Goal: Transaction & Acquisition: Purchase product/service

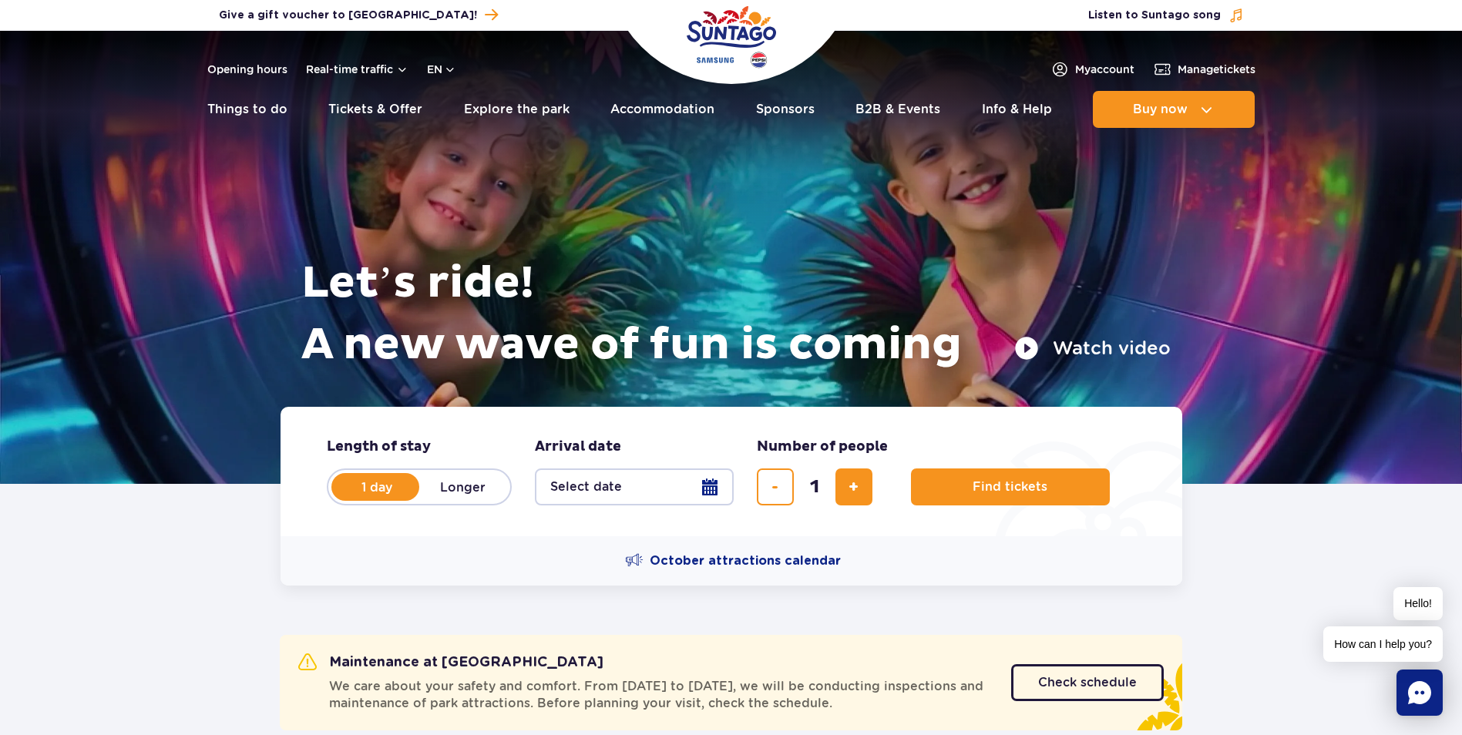
click at [713, 484] on button "Select date" at bounding box center [634, 487] width 199 height 37
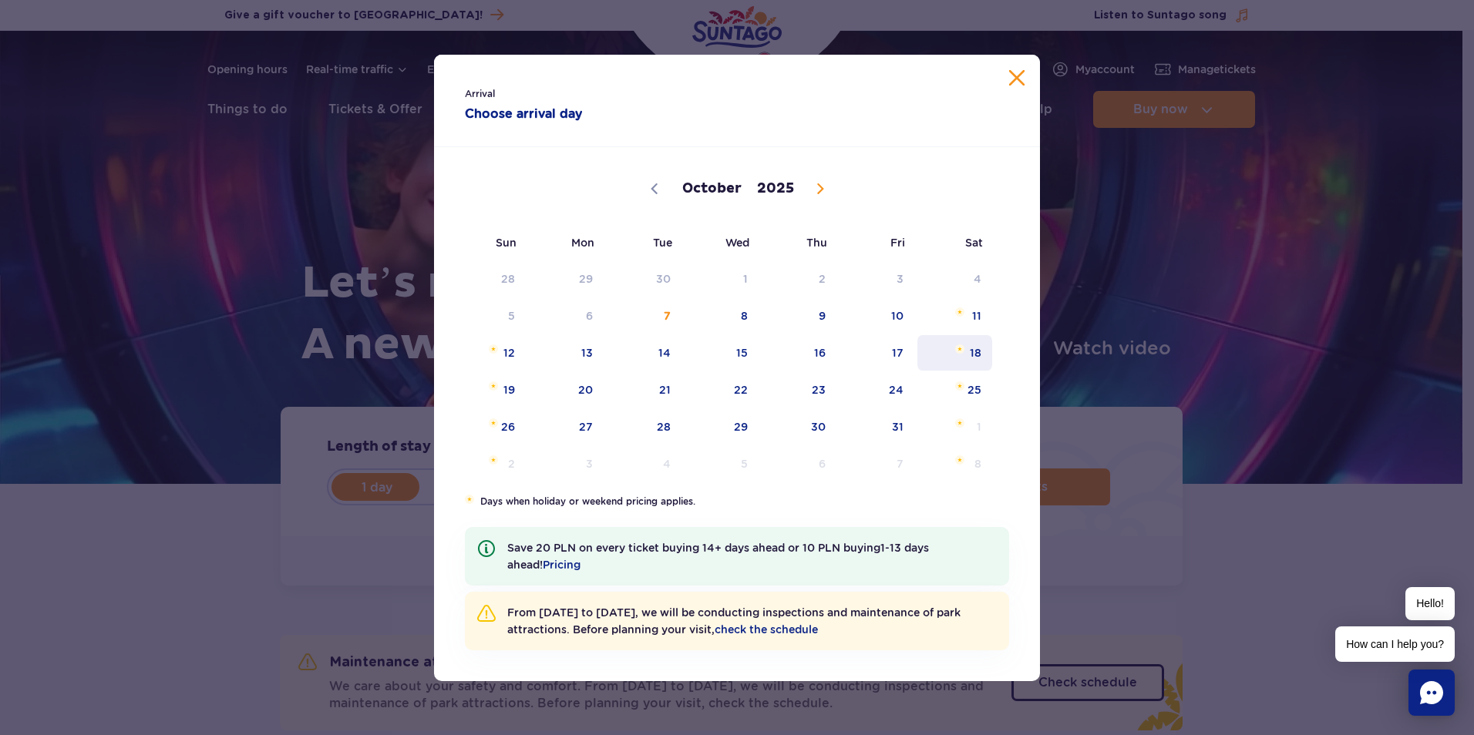
click at [951, 355] on span "18" at bounding box center [955, 352] width 78 height 35
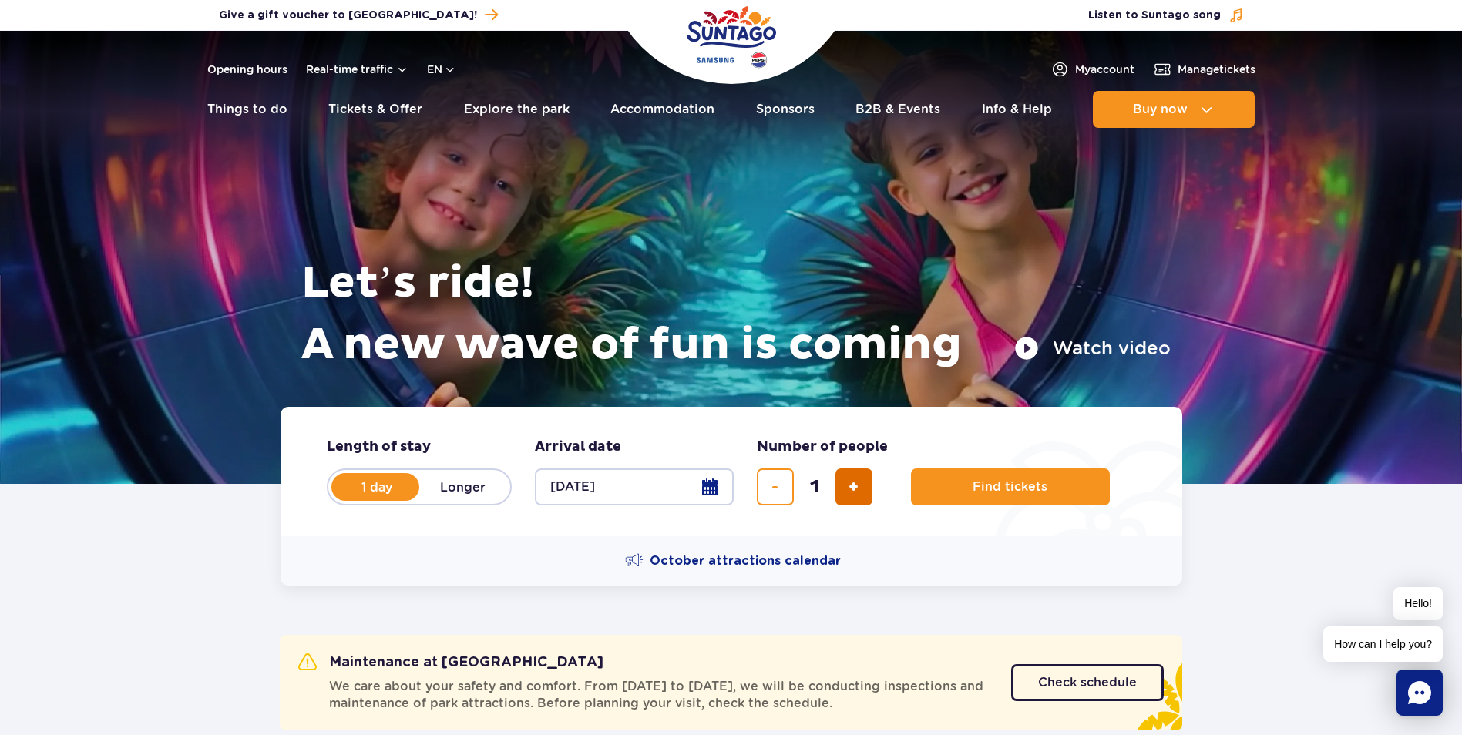
click at [866, 483] on button "add ticket" at bounding box center [854, 487] width 37 height 37
type input "3"
click at [1068, 493] on button "Find tickets" at bounding box center [1010, 487] width 199 height 37
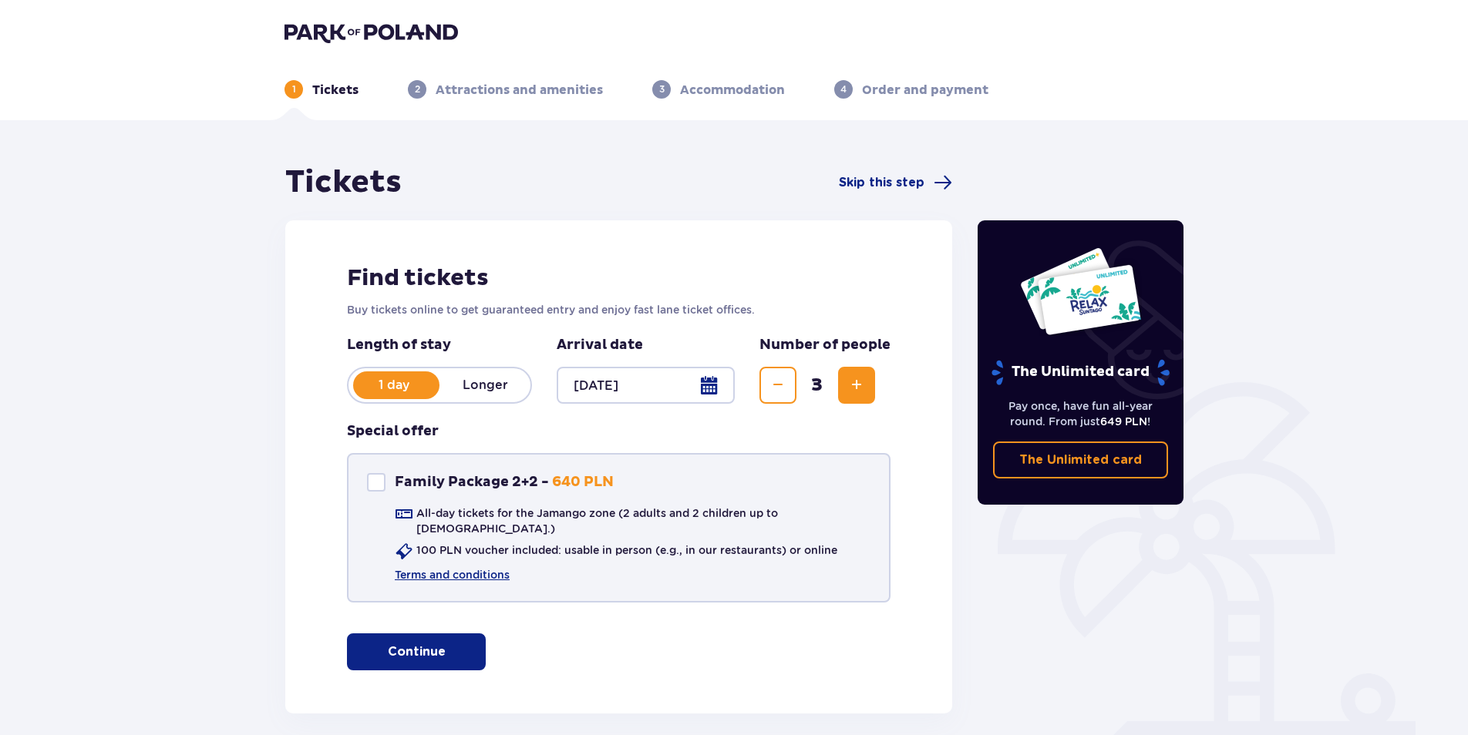
click at [382, 486] on div "Family Package 2+2" at bounding box center [376, 482] width 18 height 18
checkbox input "true"
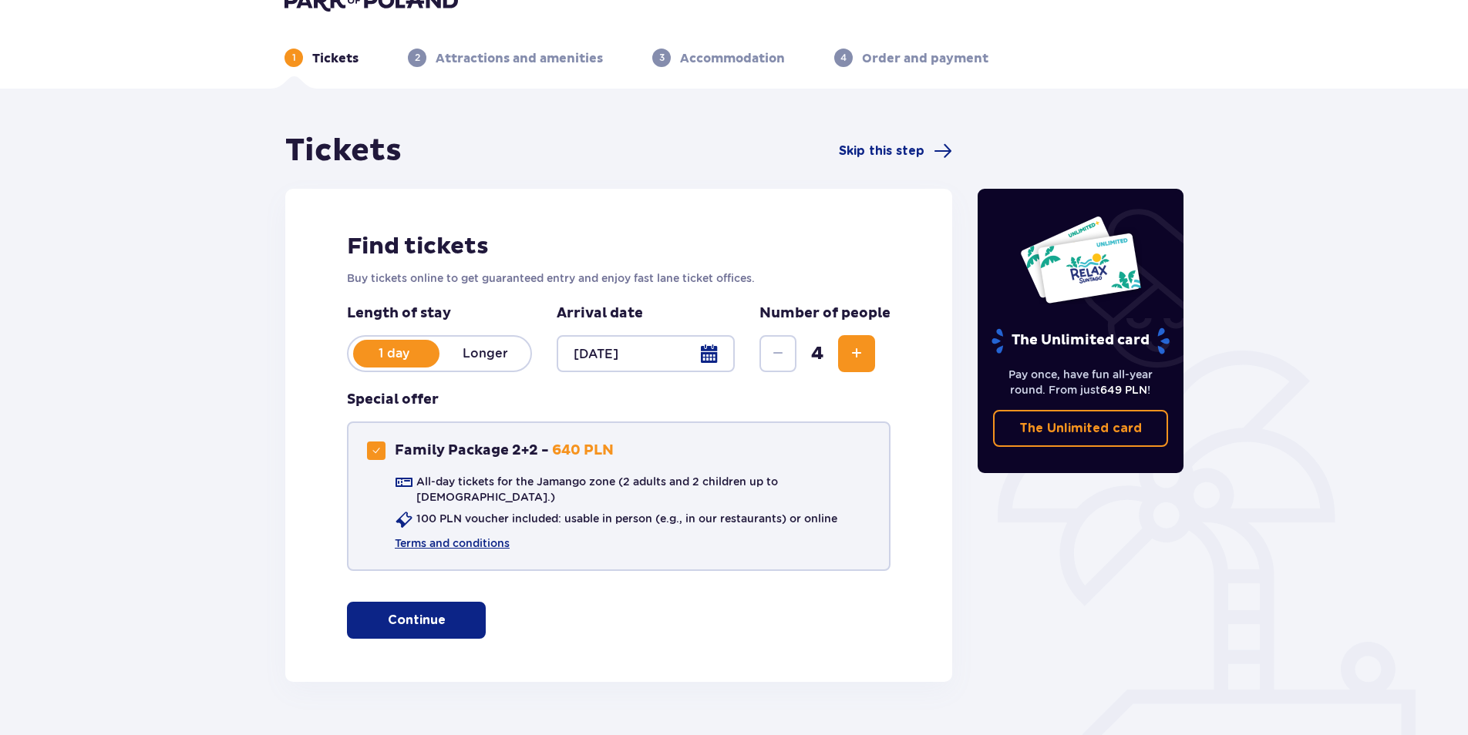
scroll to position [59, 0]
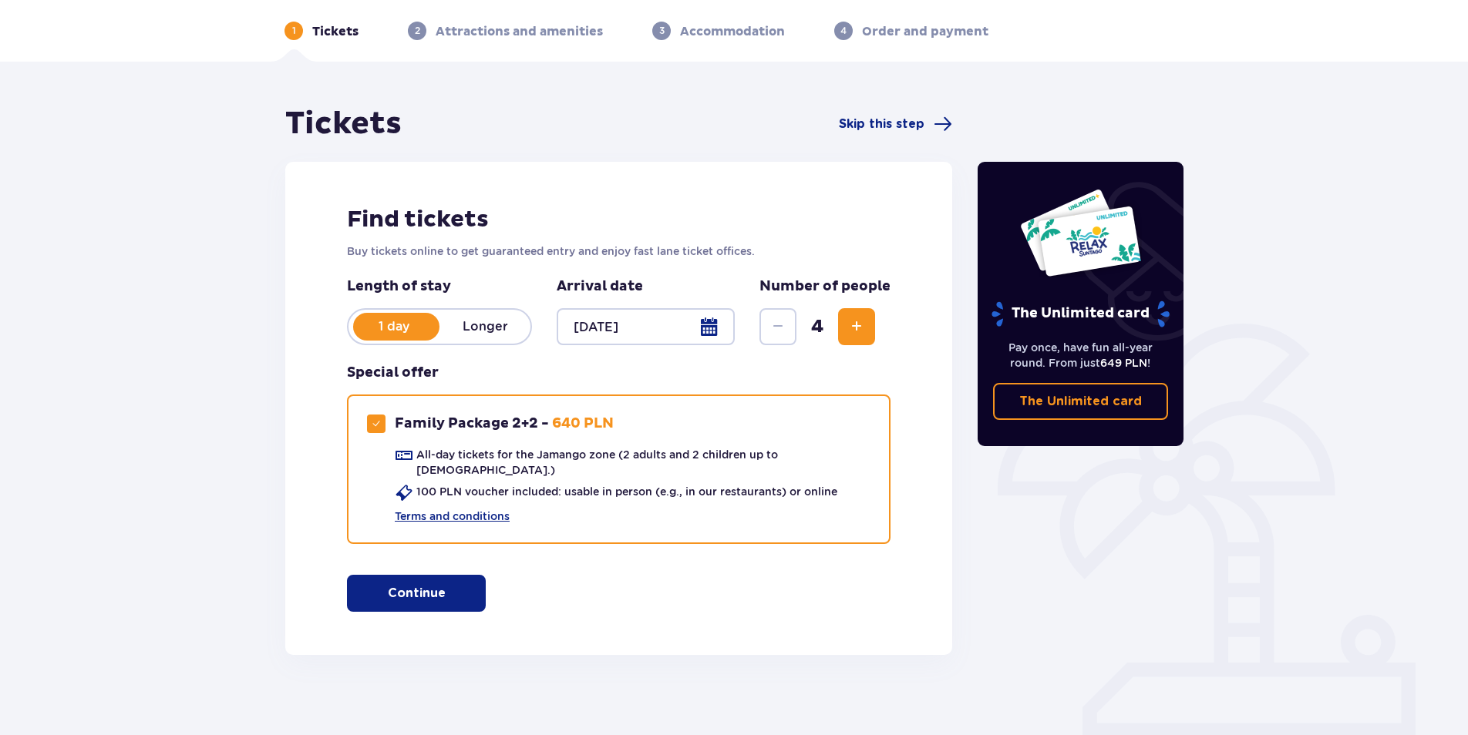
click at [496, 318] on div "1 day Longer" at bounding box center [439, 326] width 185 height 37
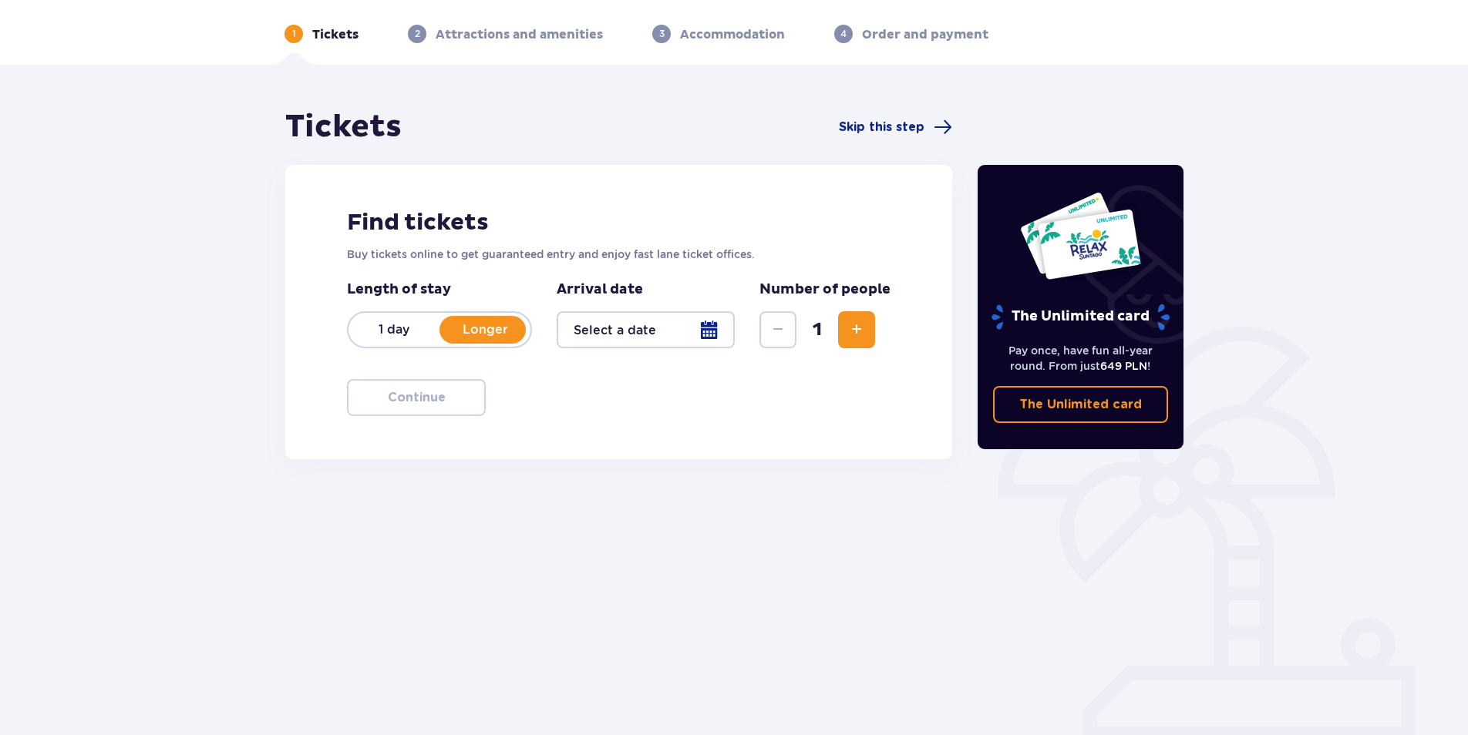
click at [667, 331] on div at bounding box center [645, 329] width 178 height 37
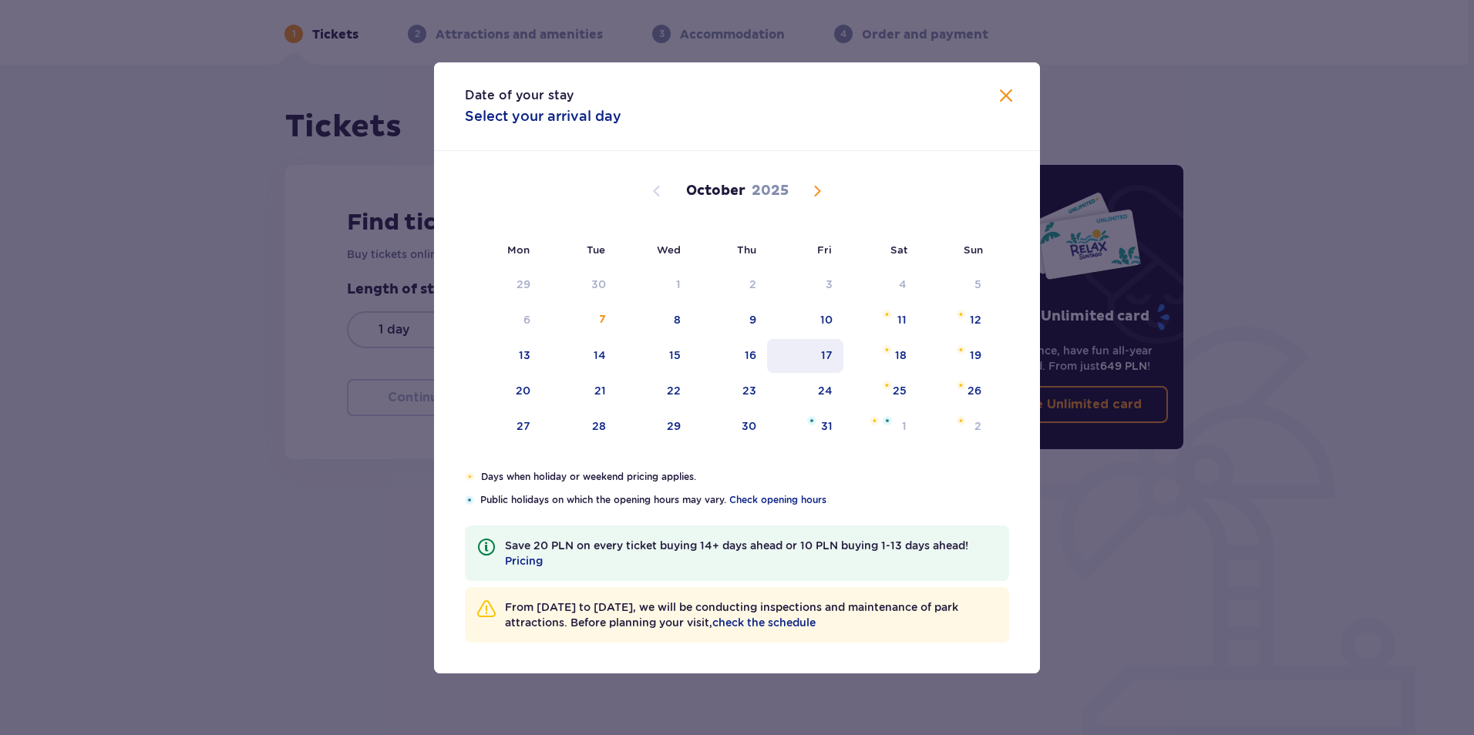
click at [834, 358] on div "17" at bounding box center [805, 356] width 76 height 34
click at [897, 355] on div "18" at bounding box center [901, 355] width 12 height 15
type input "17.10.25 - 18.10.25"
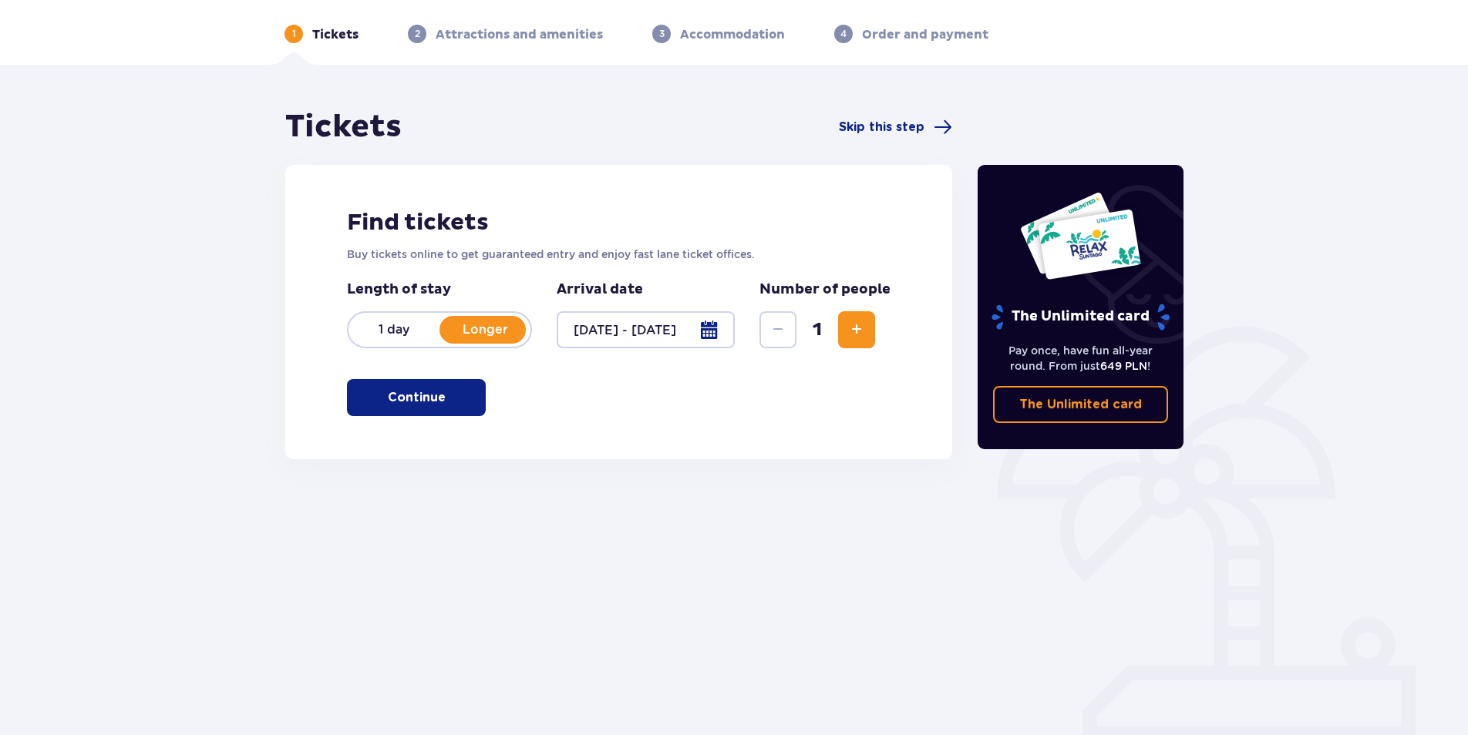
click at [866, 336] on span "Increase" at bounding box center [856, 330] width 18 height 18
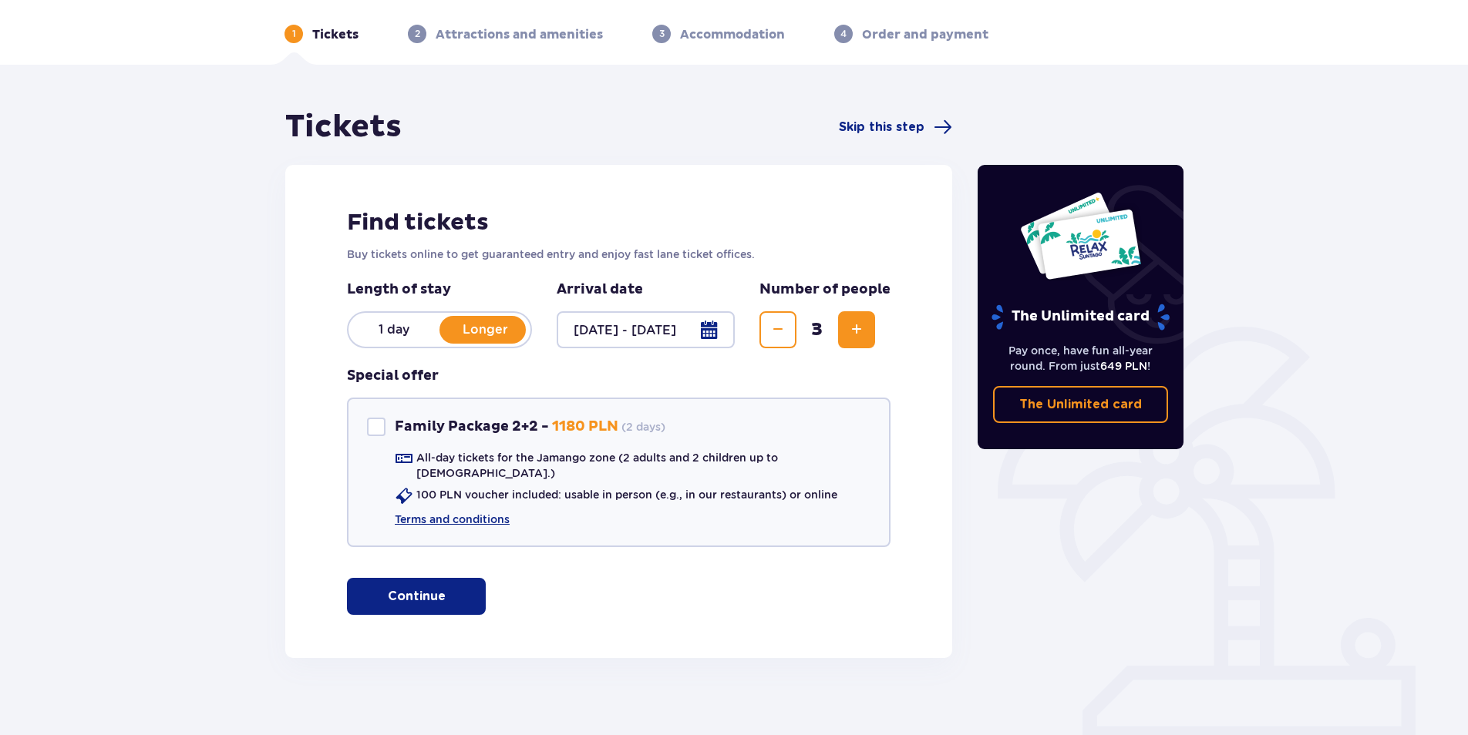
click at [424, 332] on p "1 day" at bounding box center [393, 329] width 91 height 17
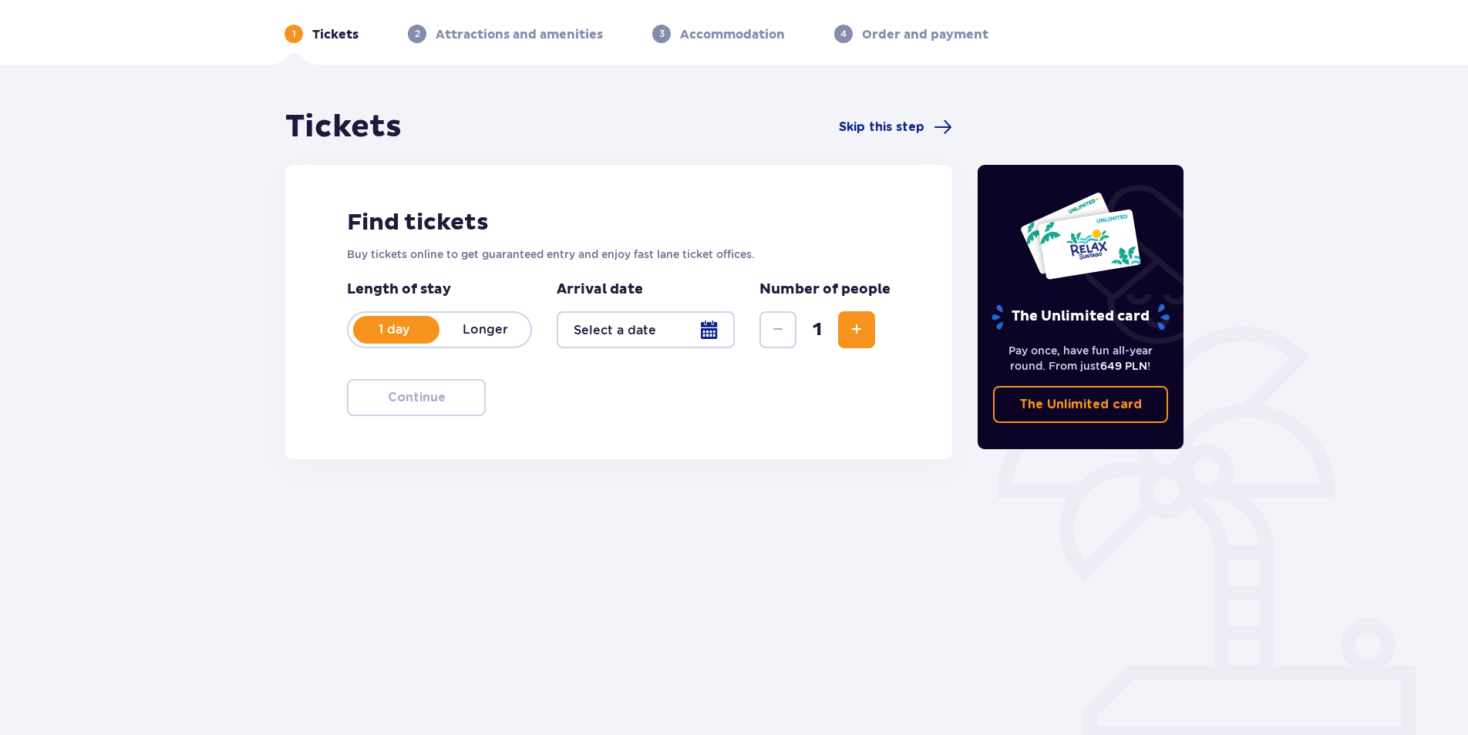
click at [649, 329] on div at bounding box center [645, 329] width 178 height 37
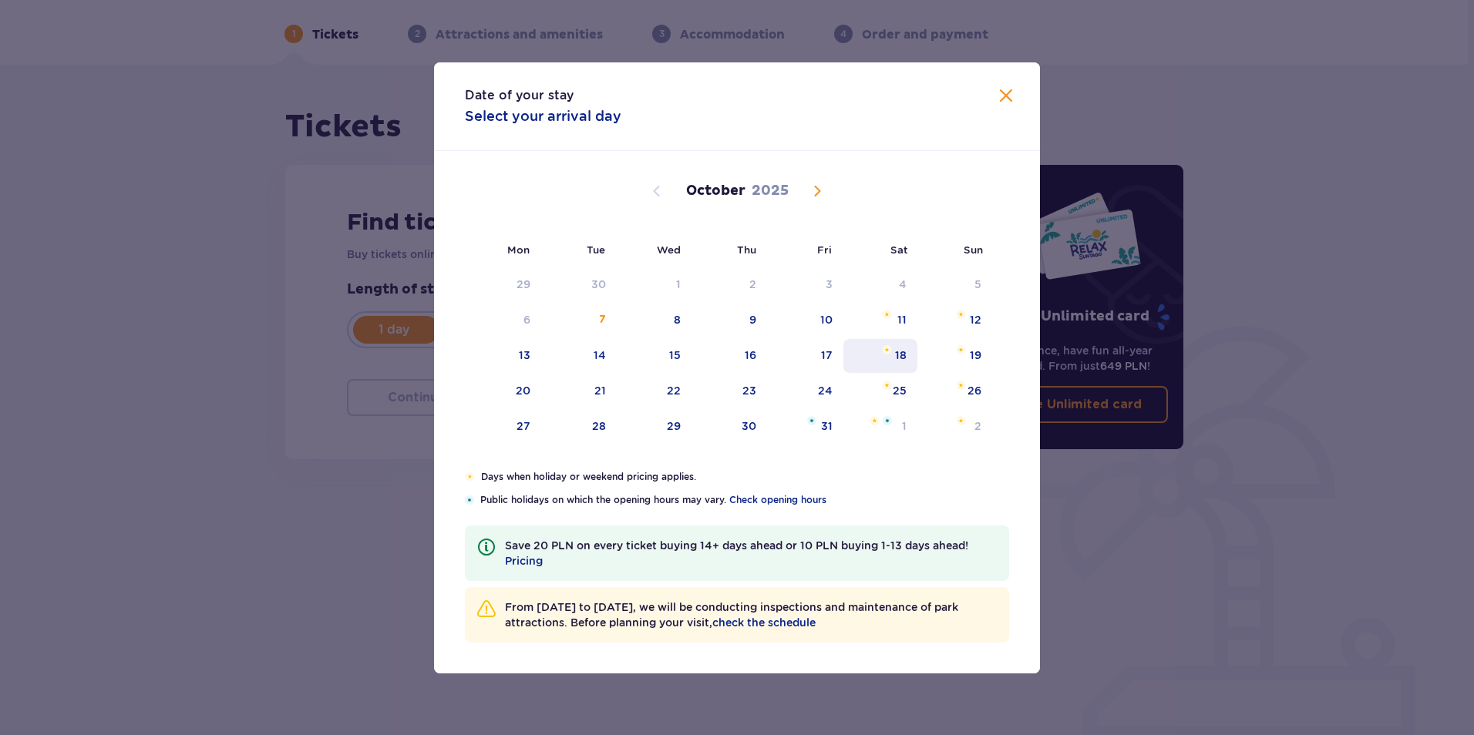
click at [896, 351] on div "18" at bounding box center [901, 355] width 12 height 15
type input "[DATE]"
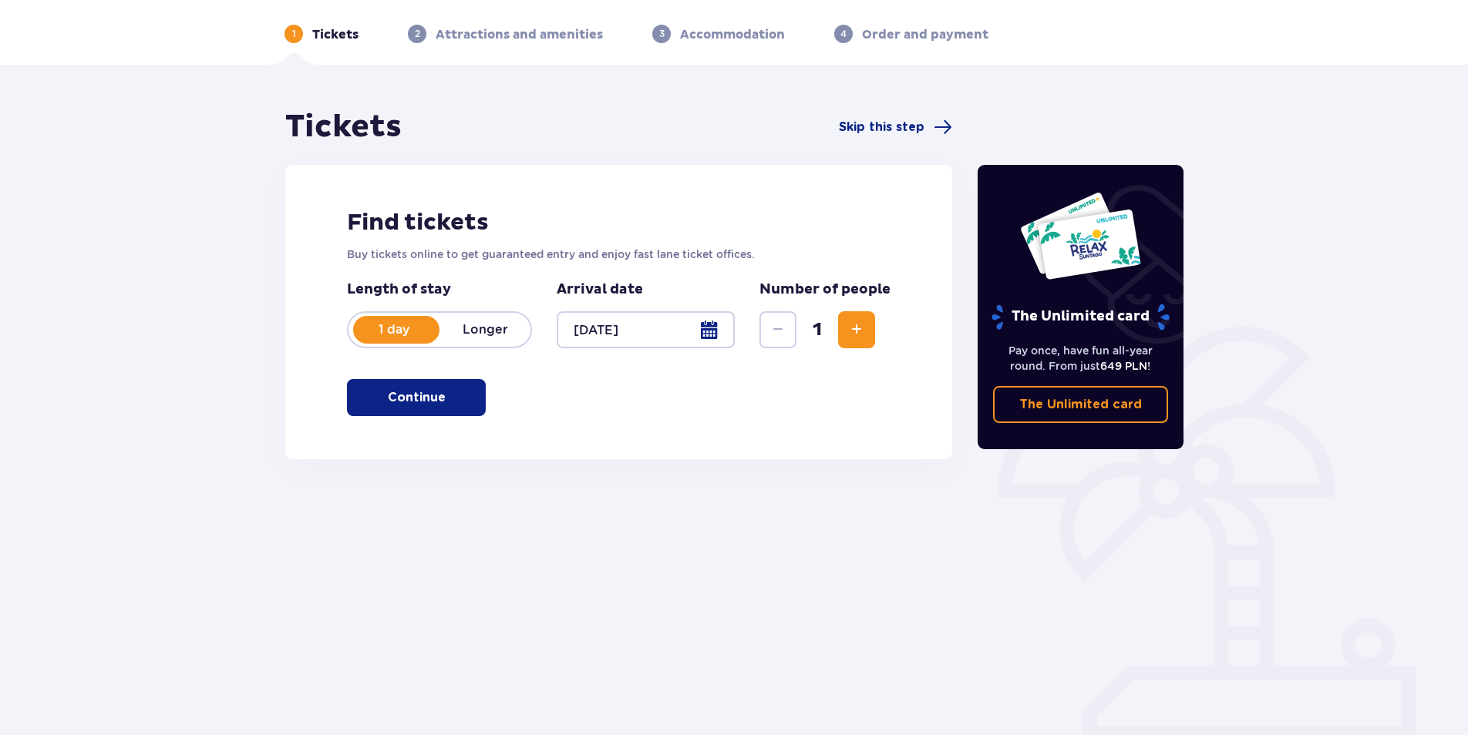
click at [865, 332] on span "Increase" at bounding box center [856, 330] width 18 height 18
